Goal: Information Seeking & Learning: Learn about a topic

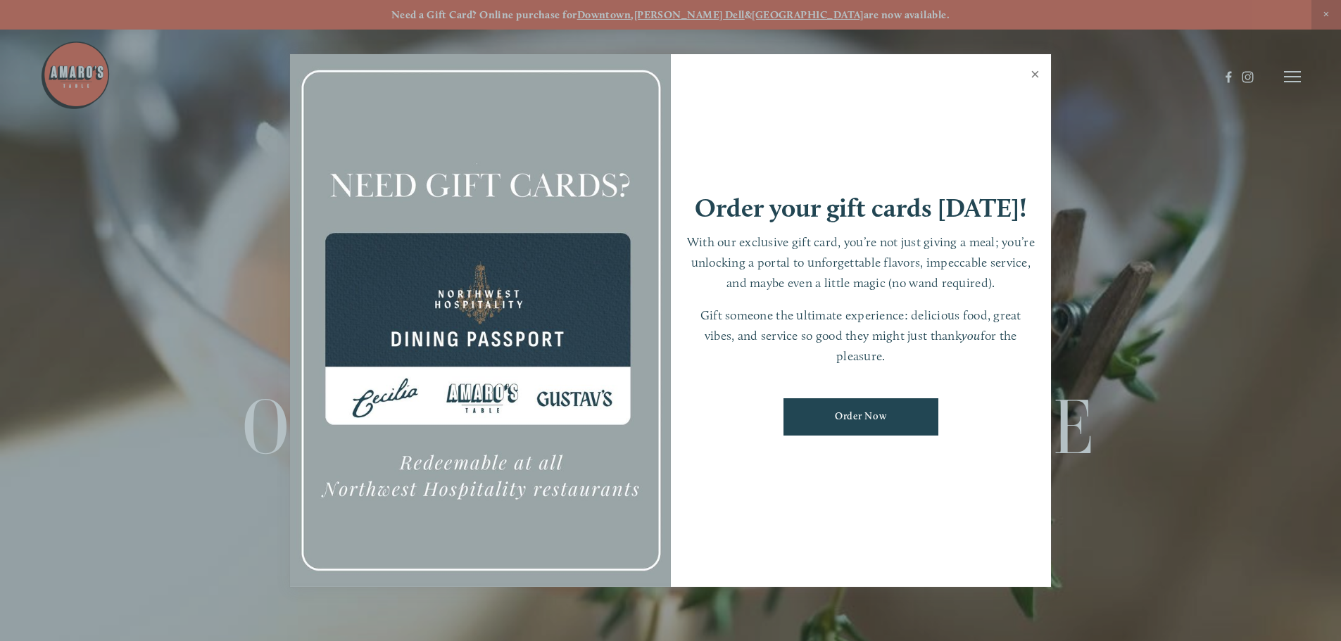
click at [1032, 75] on link "Close" at bounding box center [1034, 75] width 27 height 39
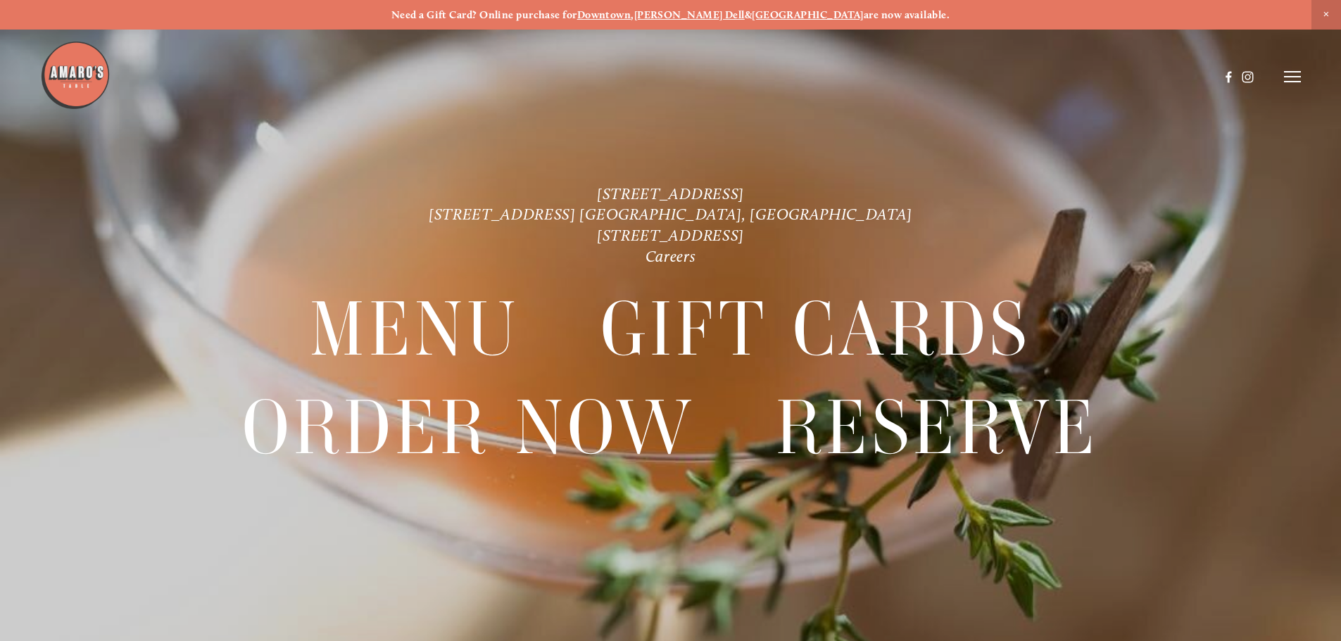
scroll to position [30, 0]
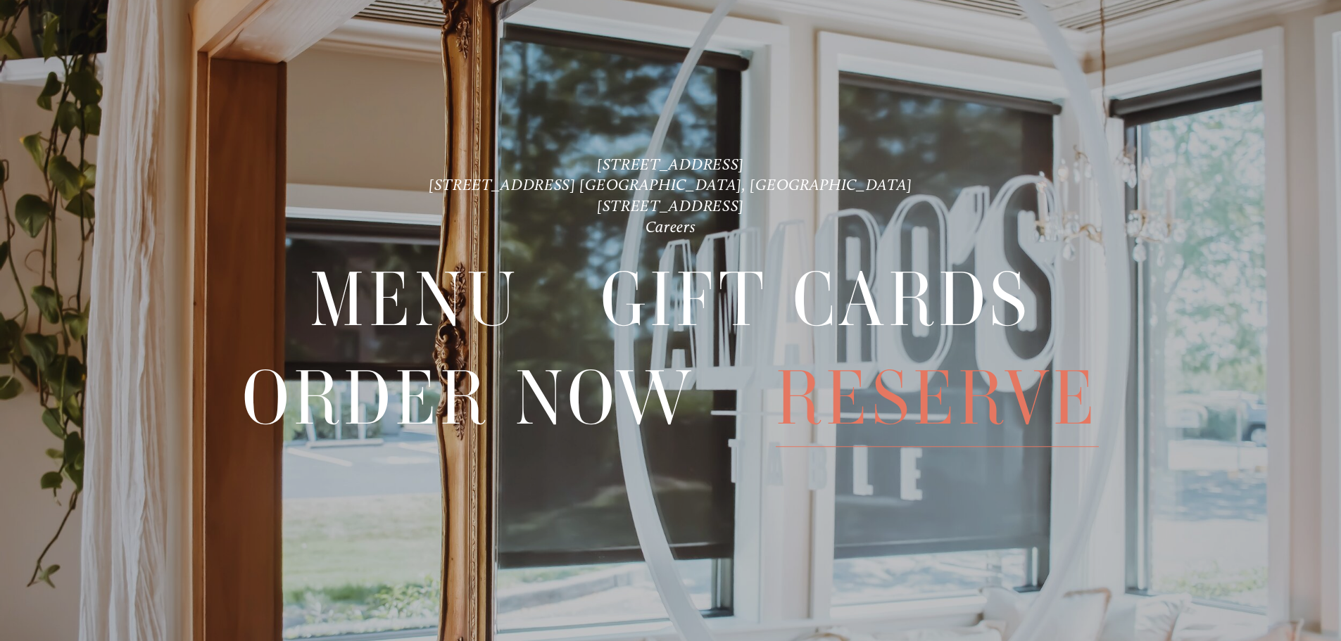
click at [911, 391] on span "Reserve" at bounding box center [937, 398] width 323 height 97
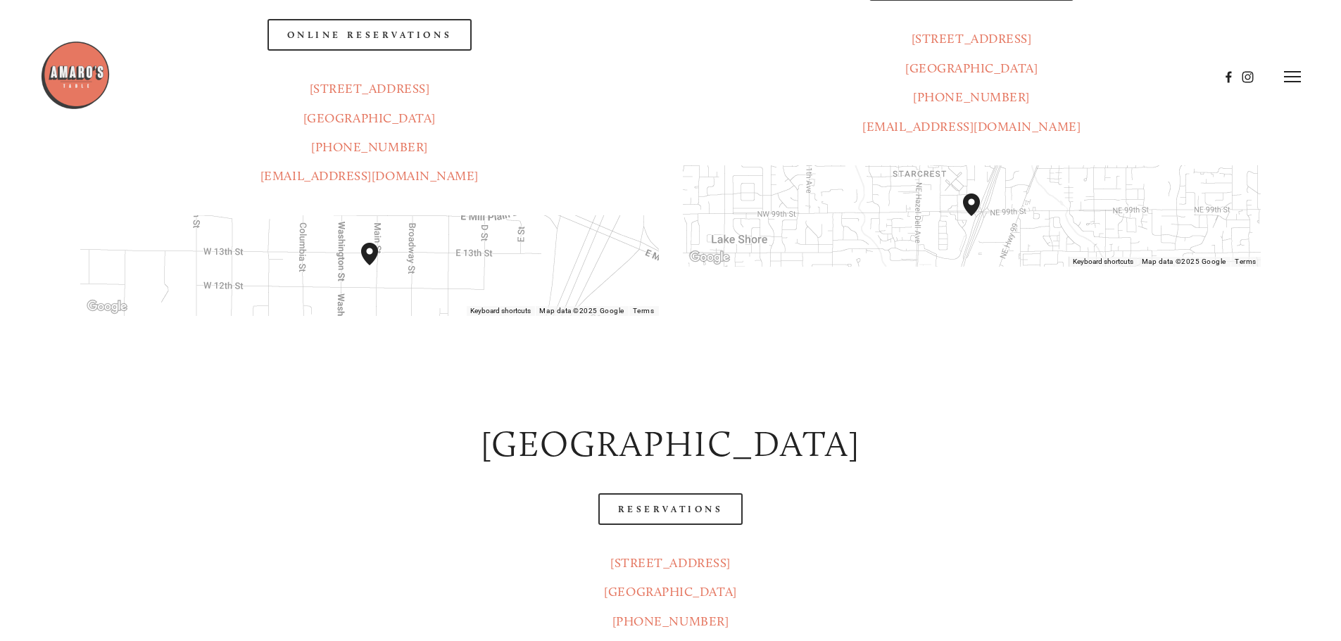
scroll to position [462, 0]
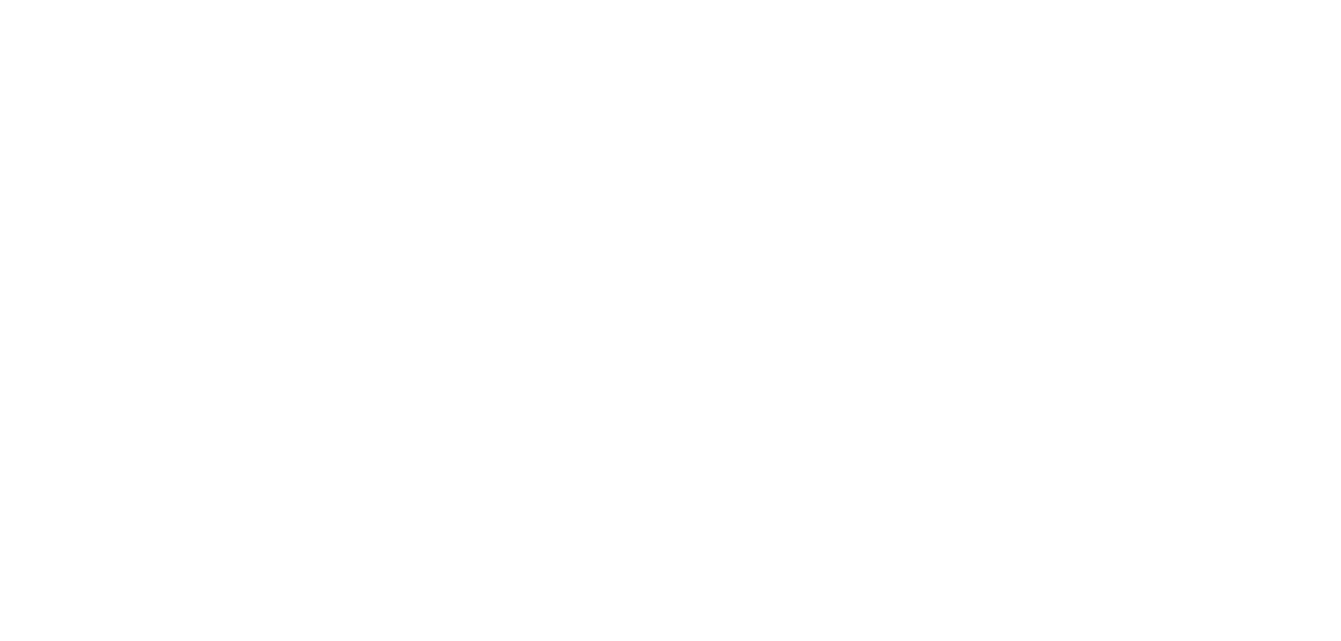
scroll to position [30, 0]
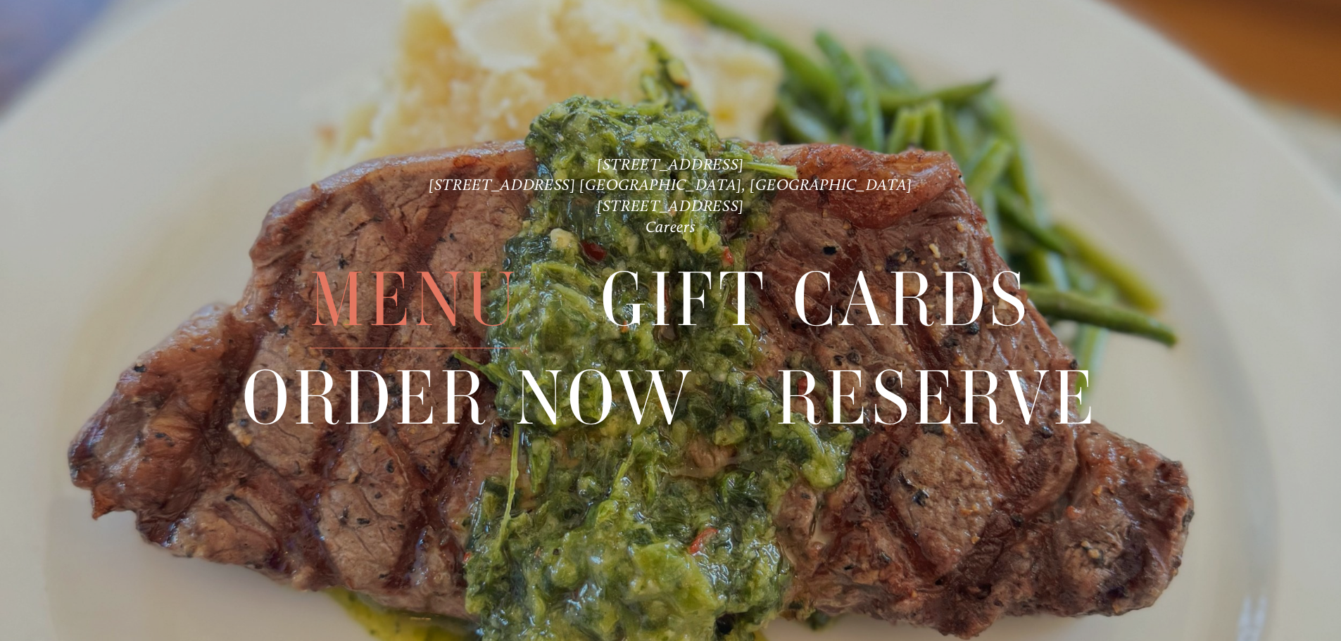
click at [438, 316] on span "Menu" at bounding box center [415, 300] width 210 height 97
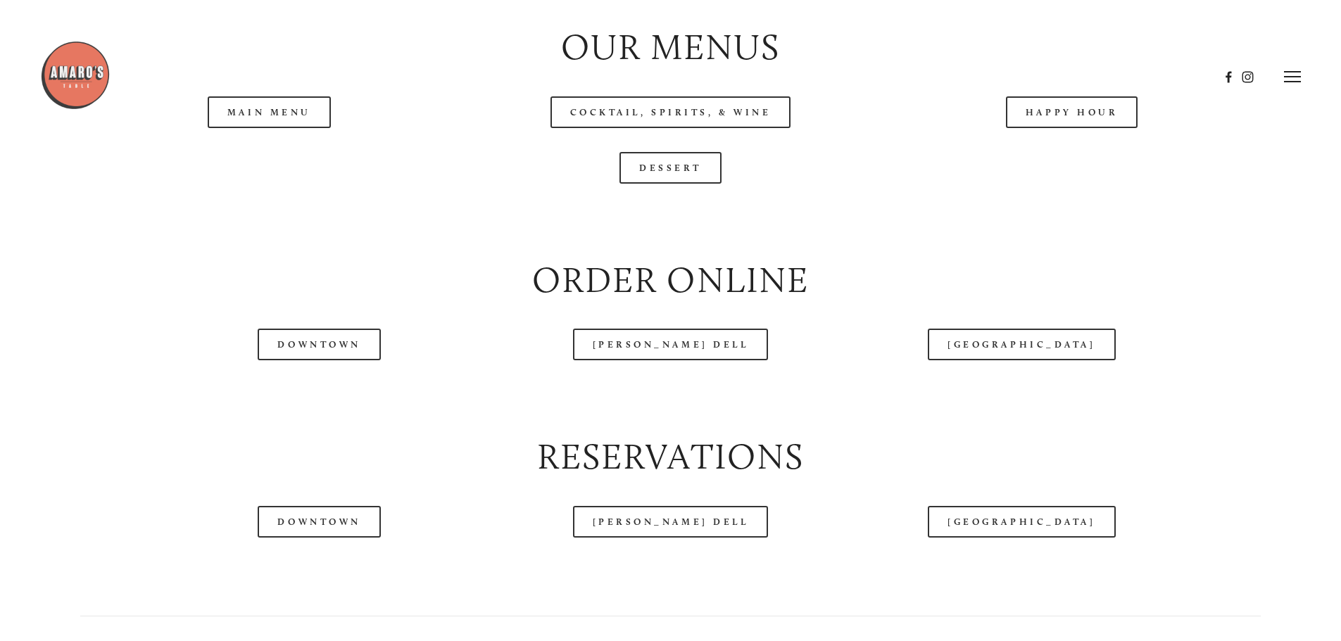
scroll to position [1630, 0]
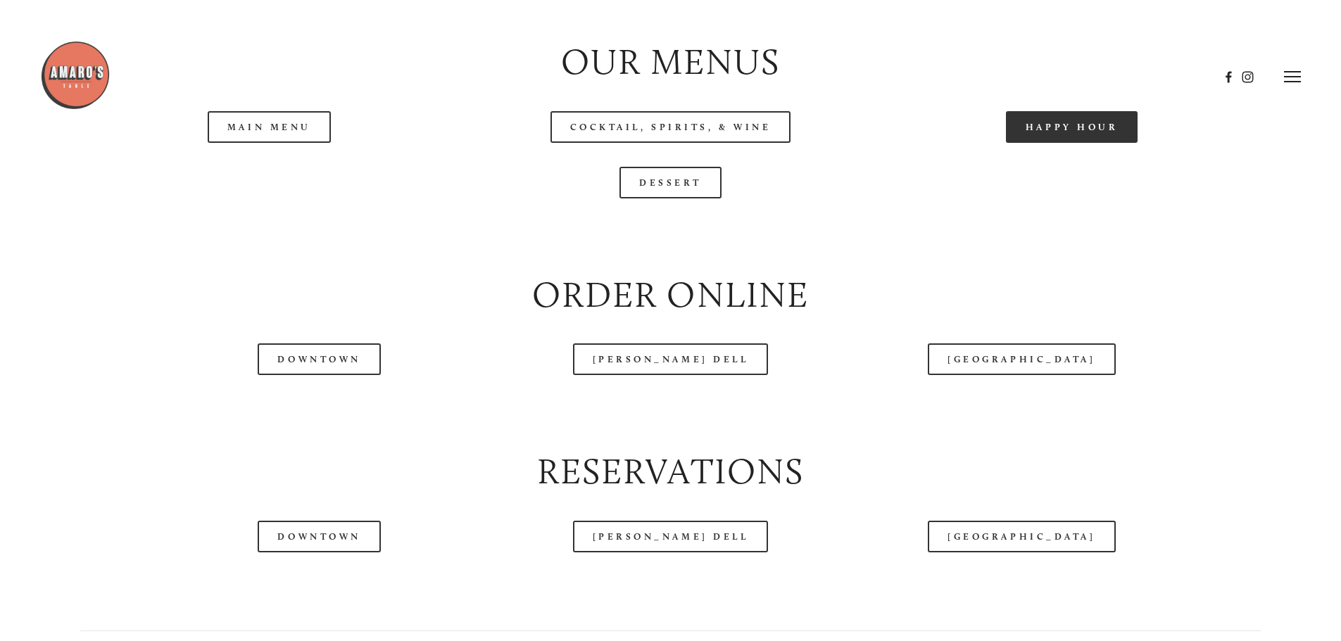
click at [1095, 143] on link "Happy Hour" at bounding box center [1072, 127] width 132 height 32
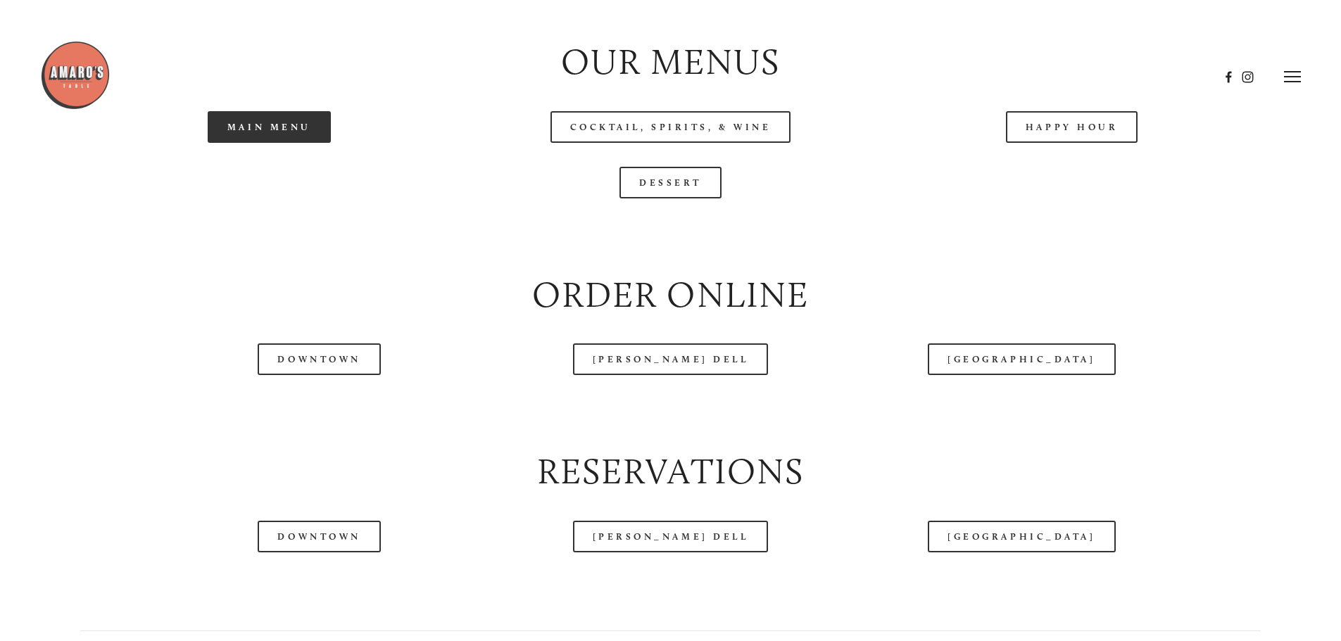
click at [258, 143] on link "Main Menu" at bounding box center [269, 127] width 123 height 32
